Goal: Transaction & Acquisition: Subscribe to service/newsletter

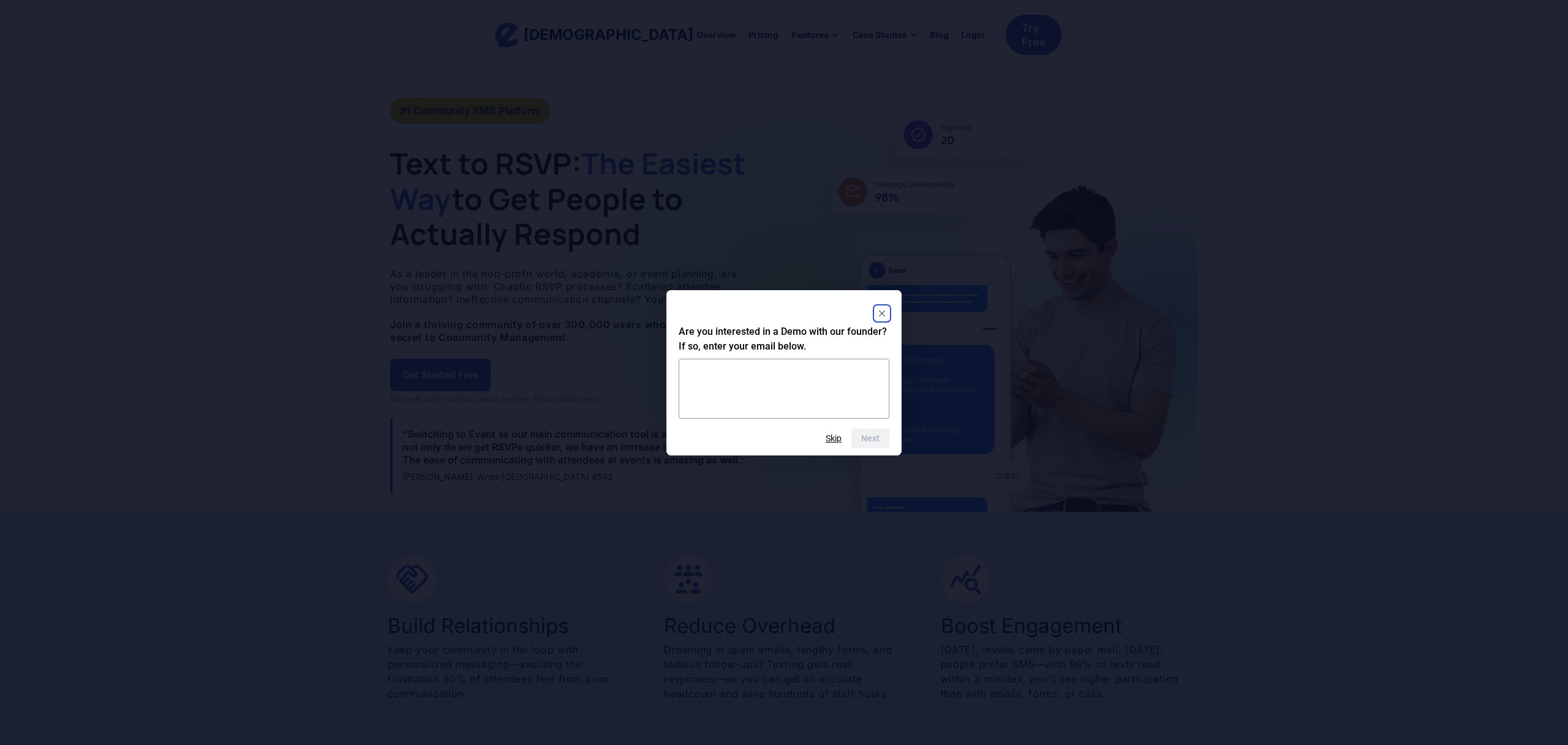
click at [887, 316] on rect "Close" at bounding box center [882, 313] width 15 height 15
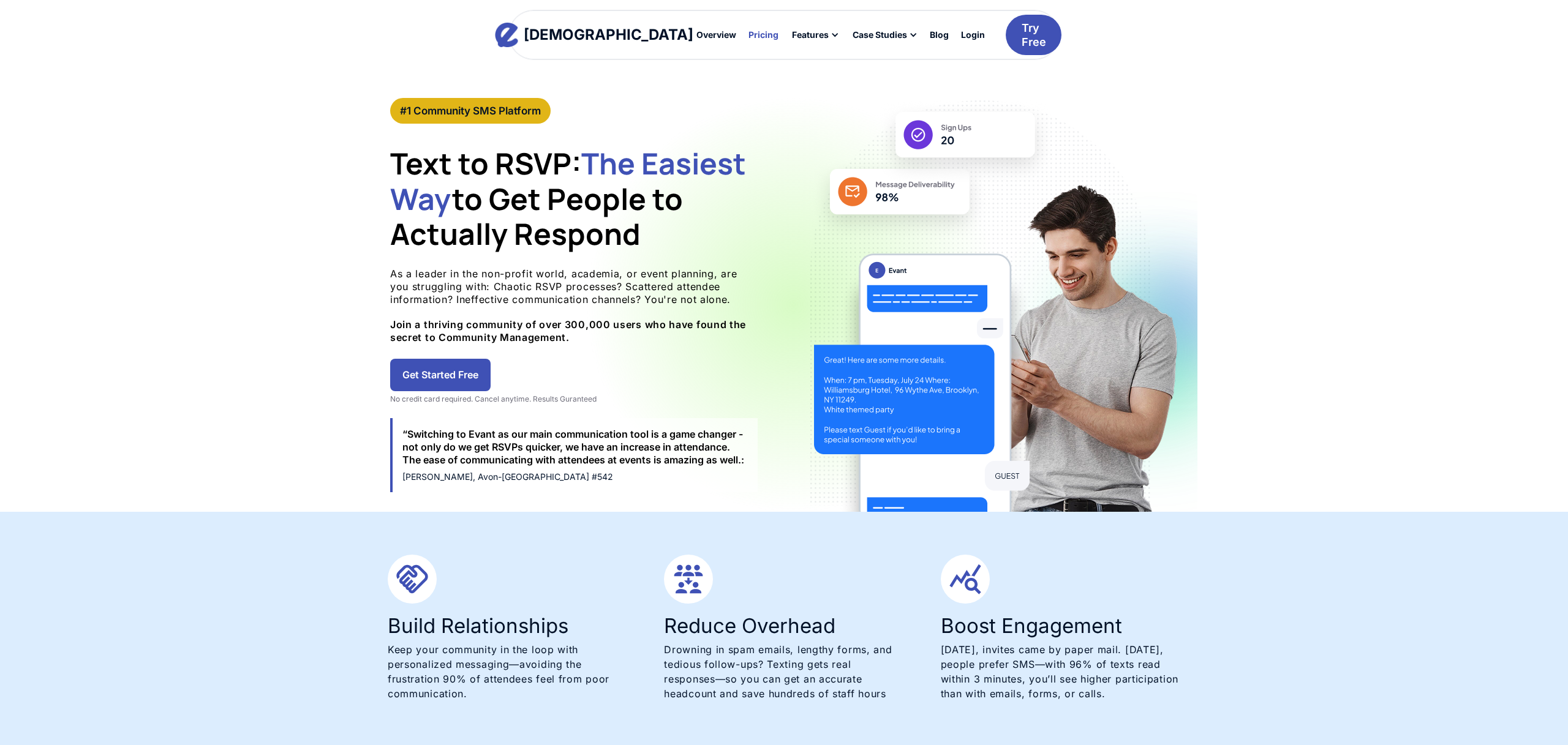
click at [748, 33] on div "Pricing" at bounding box center [763, 34] width 30 height 8
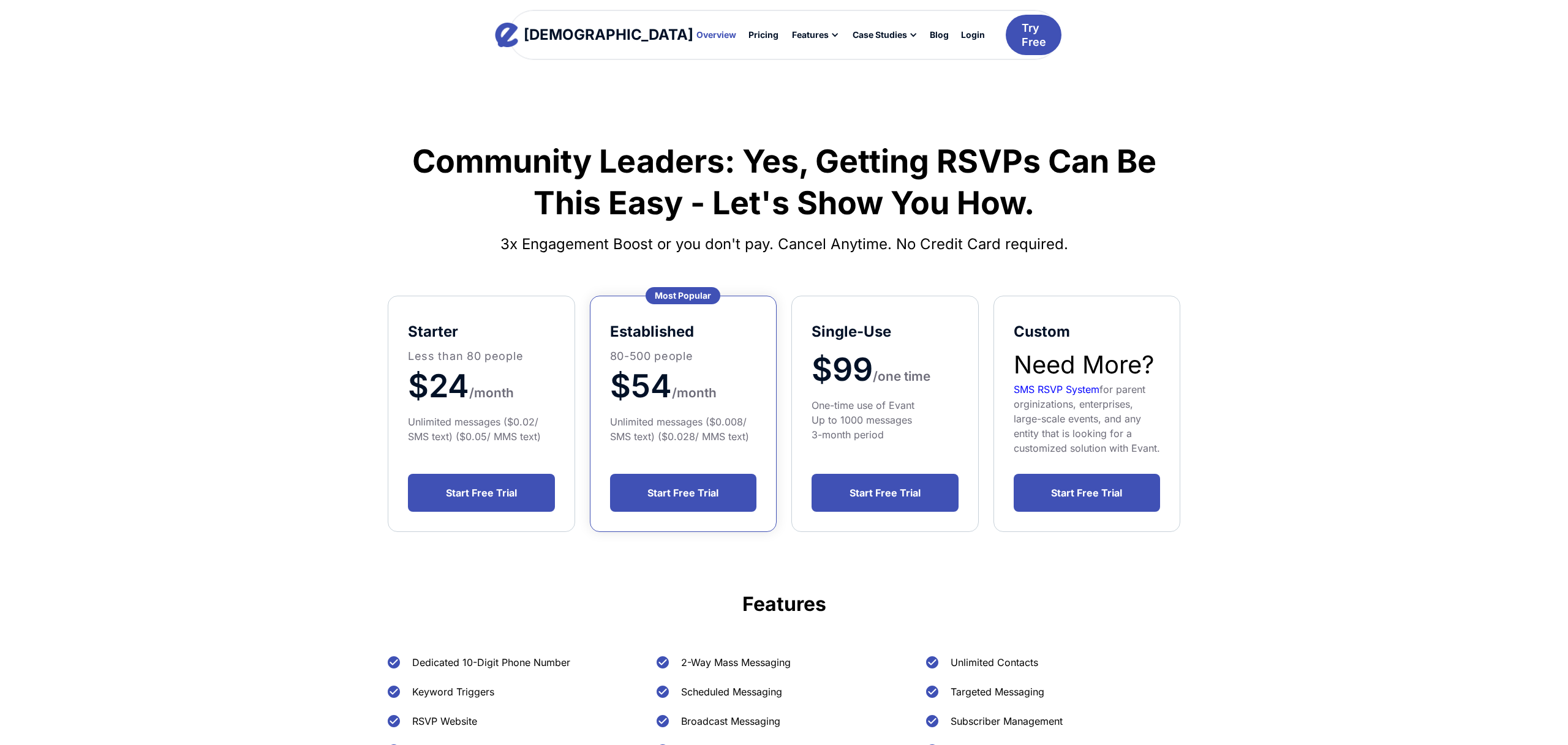
click at [696, 34] on div "Overview" at bounding box center [716, 34] width 40 height 8
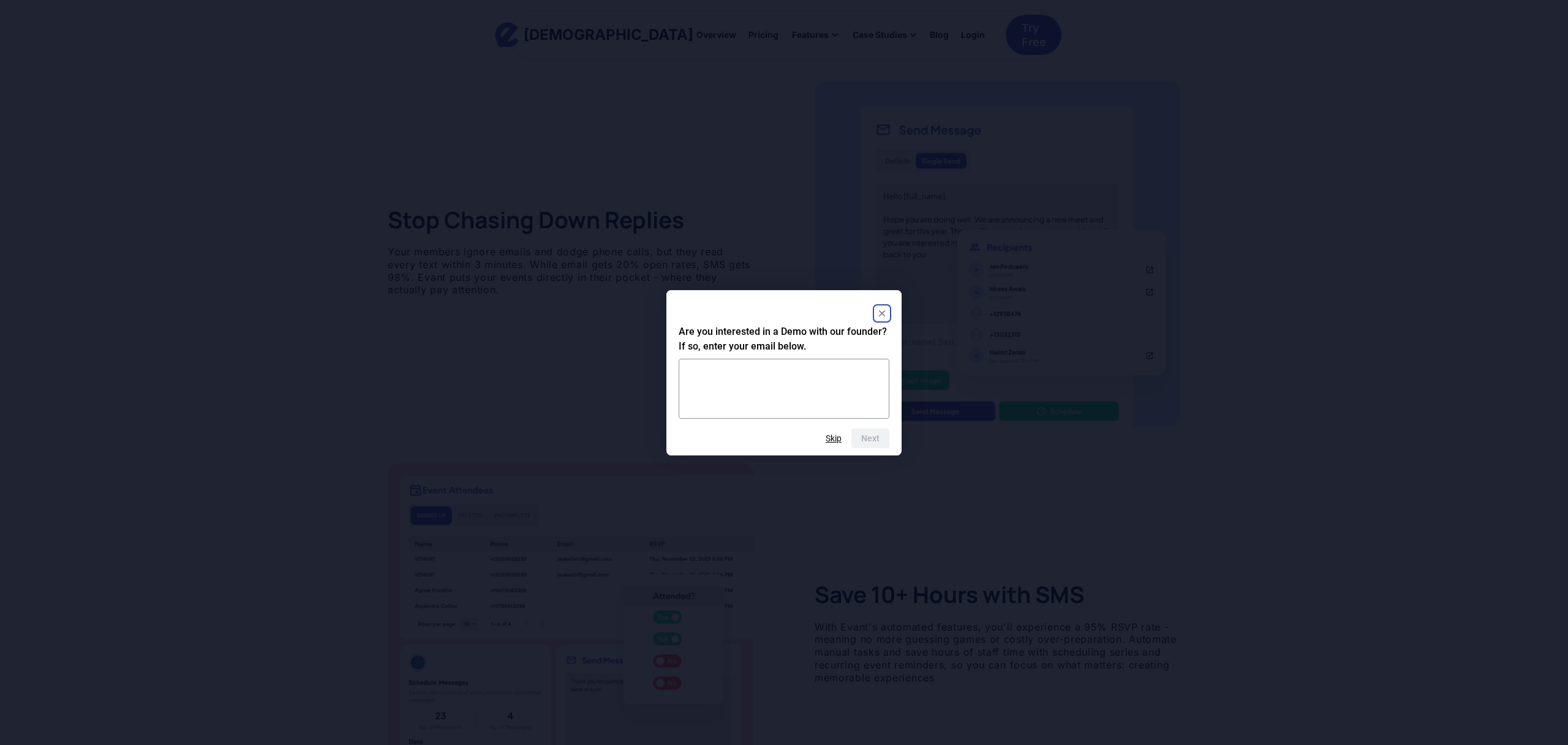
scroll to position [815, 0]
click at [882, 314] on rect "Close" at bounding box center [882, 313] width 15 height 15
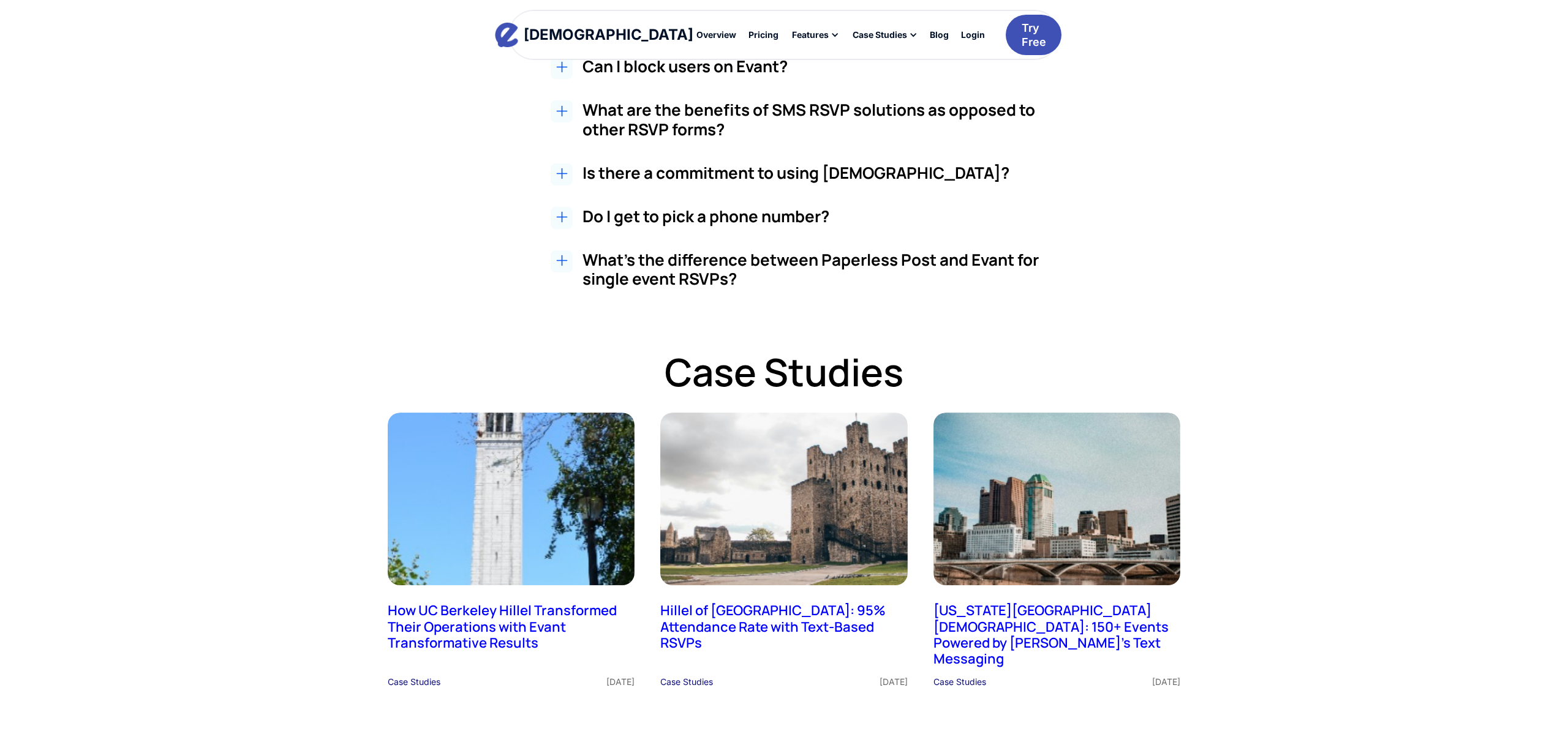
scroll to position [2480, 0]
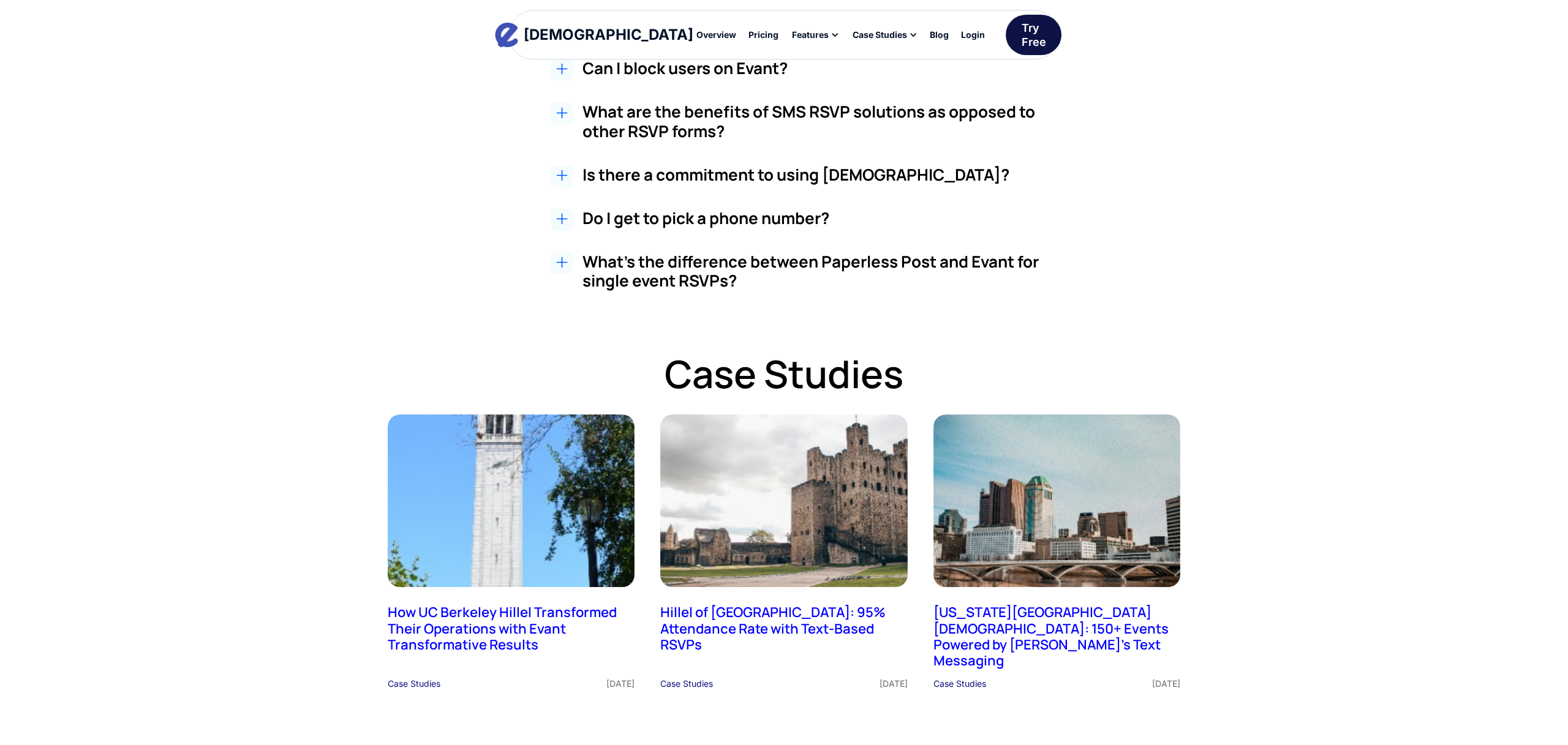
click at [1022, 30] on div "Try Free" at bounding box center [1034, 34] width 25 height 29
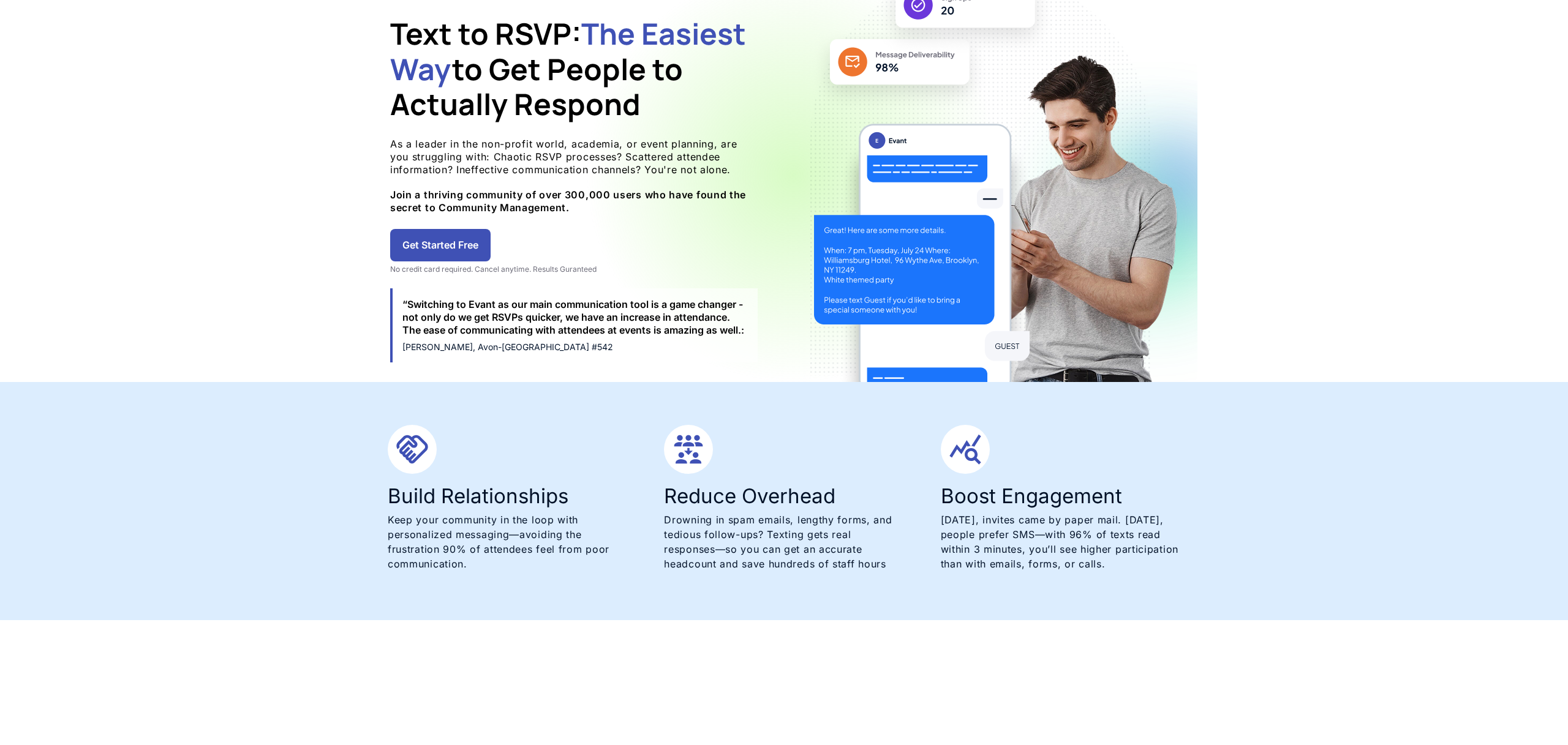
scroll to position [137, 0]
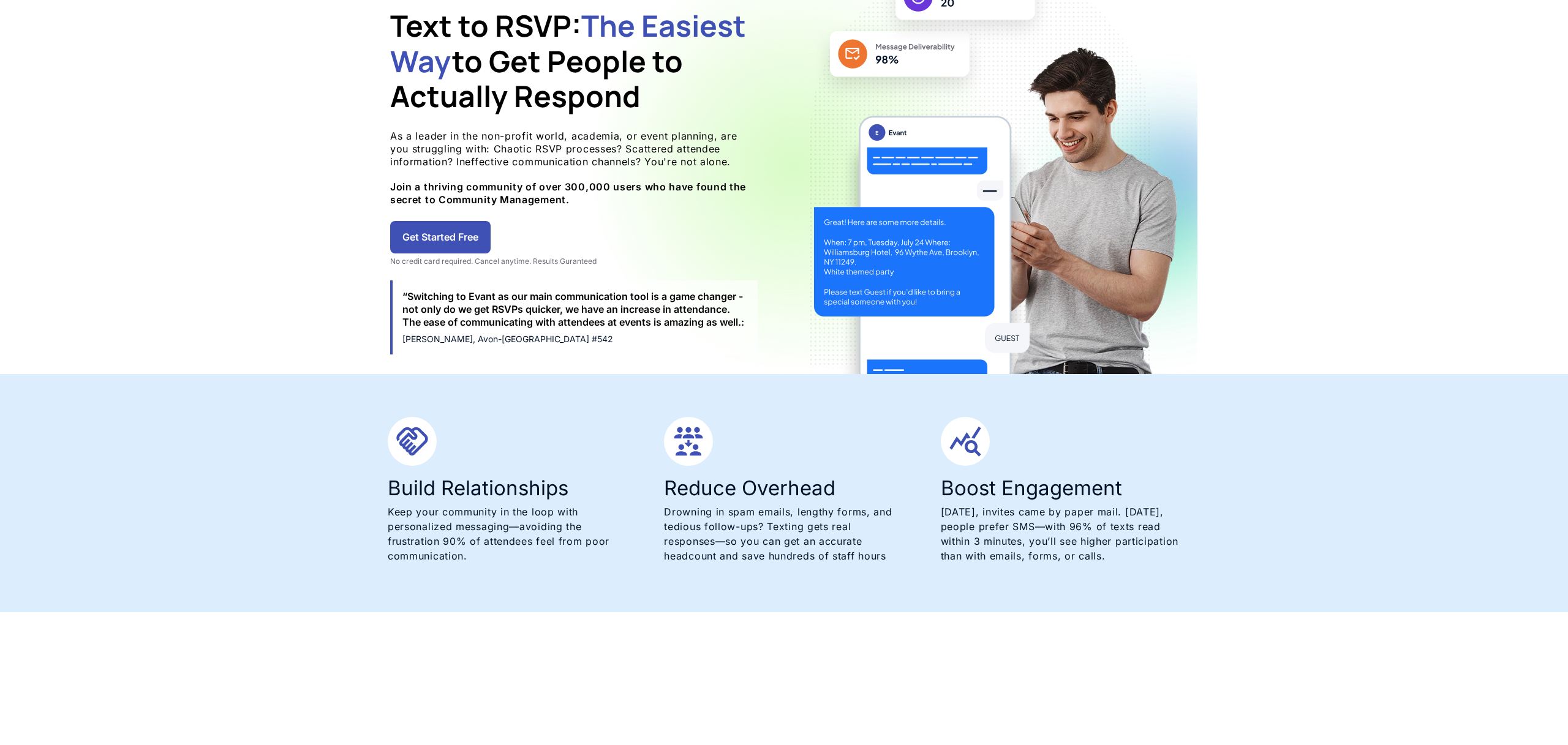
click at [820, 177] on img at bounding box center [994, 202] width 367 height 343
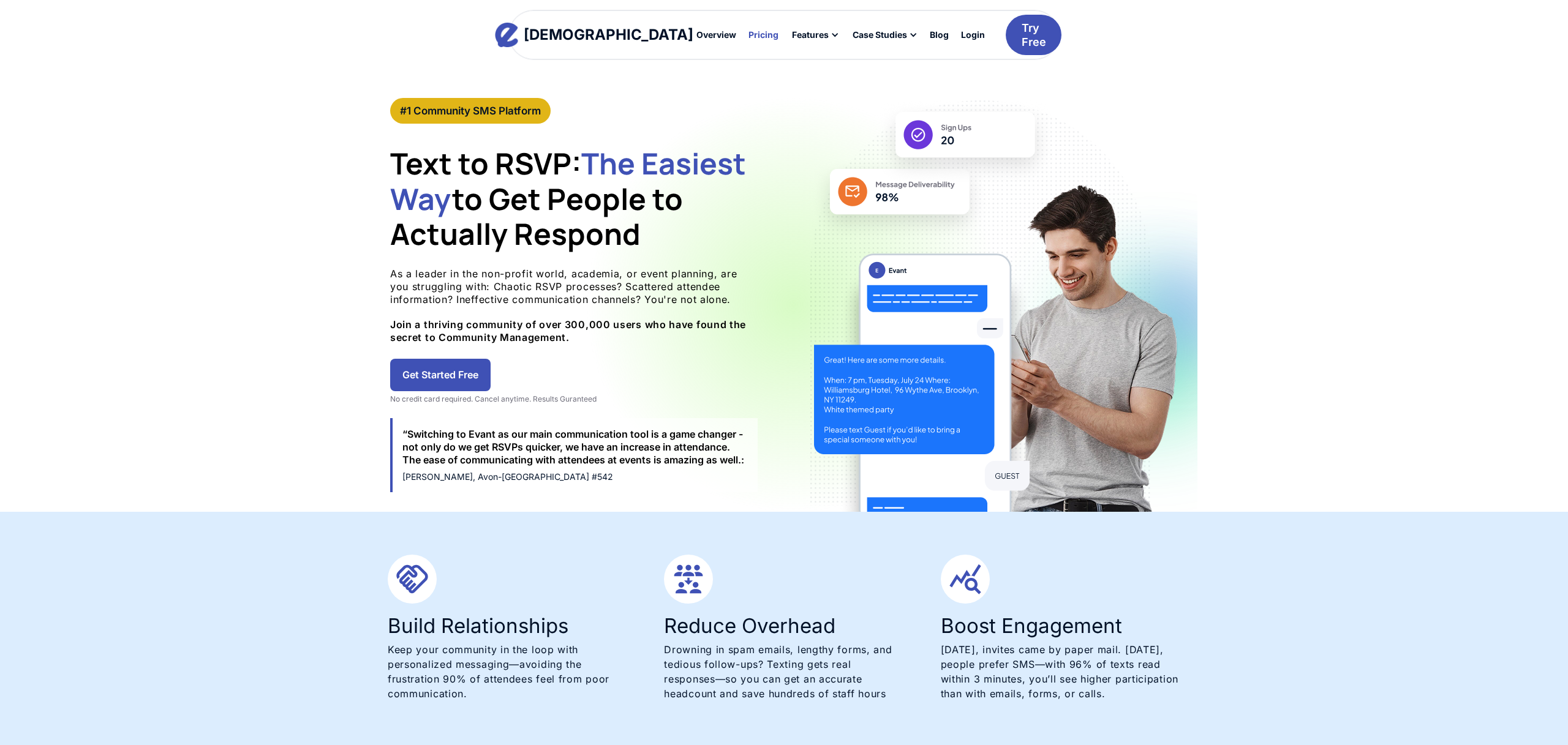
click at [748, 34] on div "Pricing" at bounding box center [763, 34] width 30 height 8
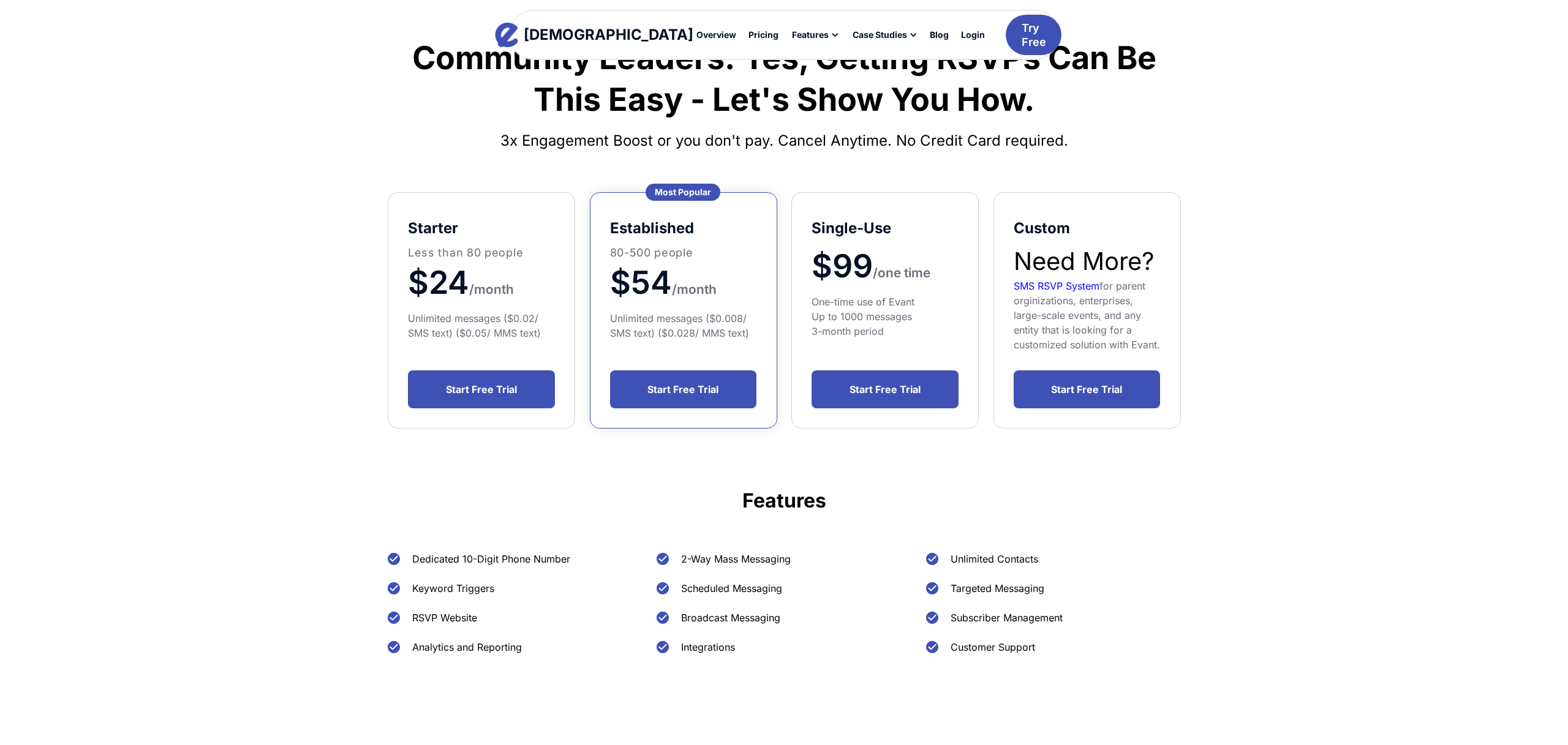
scroll to position [103, 0]
click at [508, 312] on div "Unlimited messages ($0.02/ SMS text) ($0.05/ MMS text)" at bounding box center [482, 326] width 147 height 29
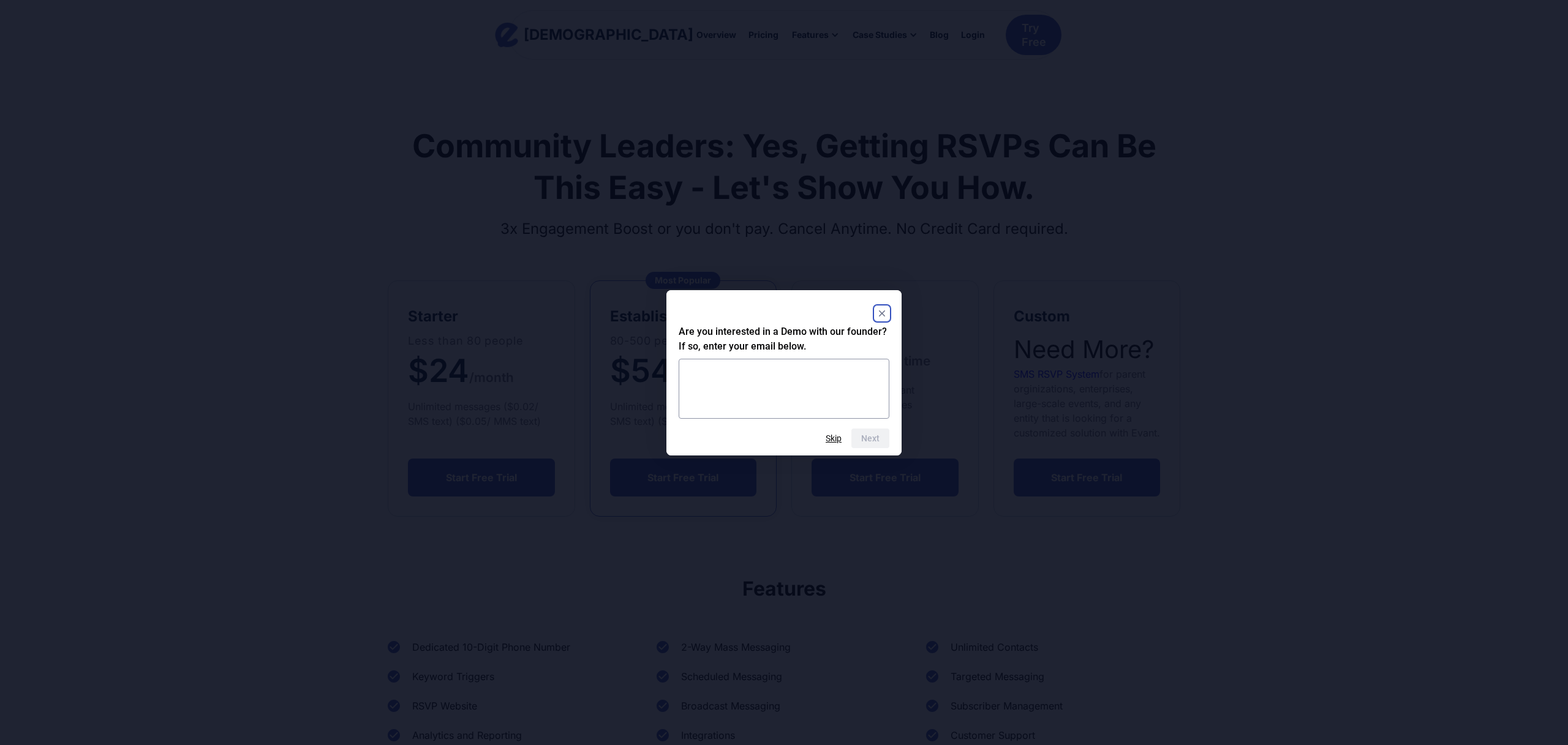
scroll to position [14, 0]
click at [509, 315] on html "Evant Overview Pricing Features Text-to-RSVP & Event Check-In Targeted Messagin…" at bounding box center [784, 358] width 1568 height 745
click at [877, 308] on rect "Close" at bounding box center [882, 313] width 15 height 15
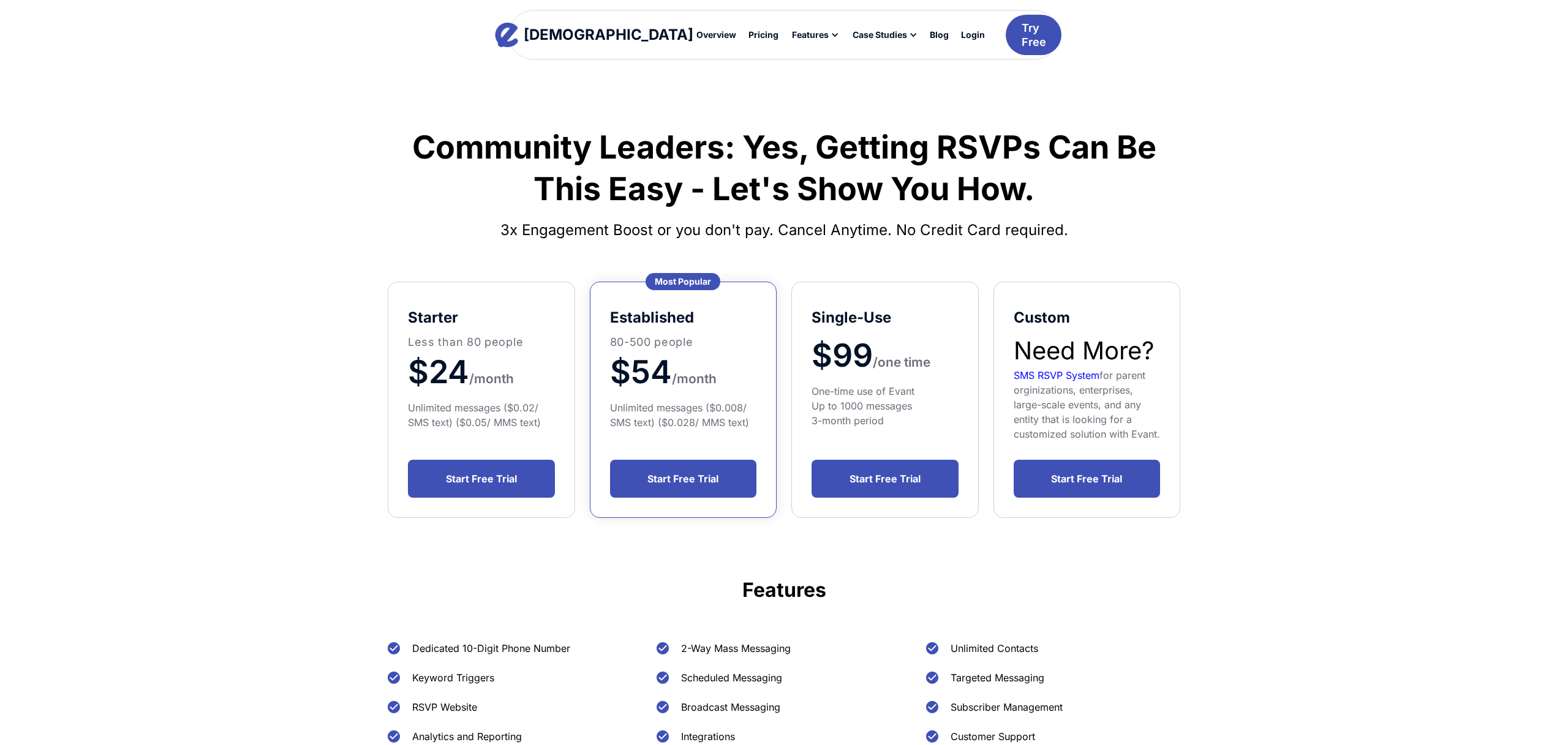
scroll to position [0, 0]
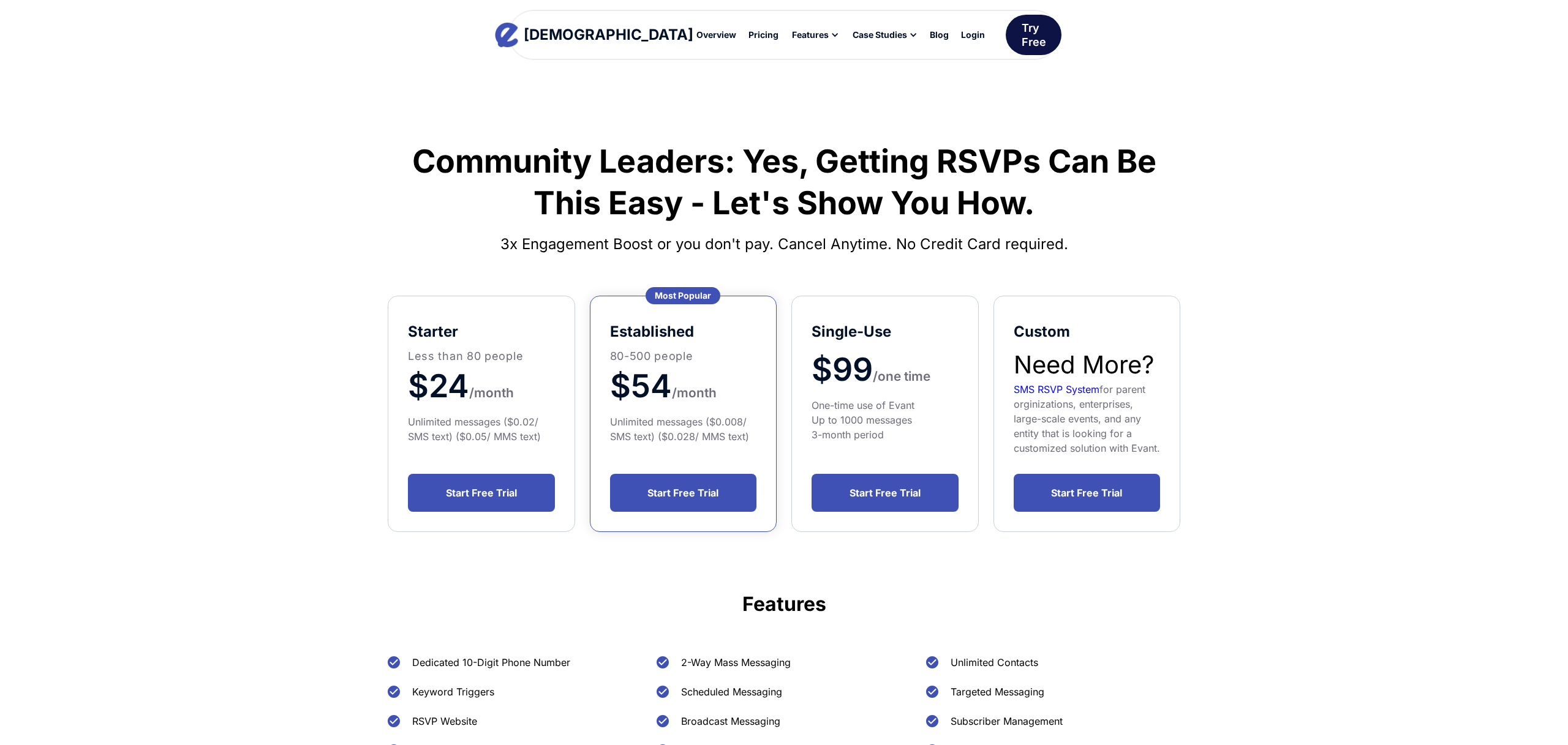
click at [1022, 35] on div "Try Free" at bounding box center [1034, 34] width 25 height 29
